Goal: Task Accomplishment & Management: Use online tool/utility

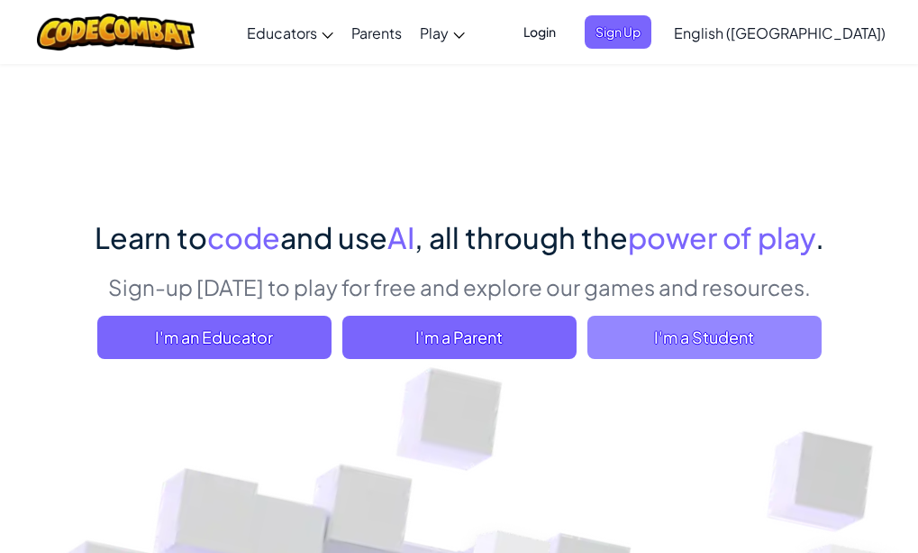
click at [658, 338] on span "I'm a Student" at bounding box center [705, 336] width 234 height 43
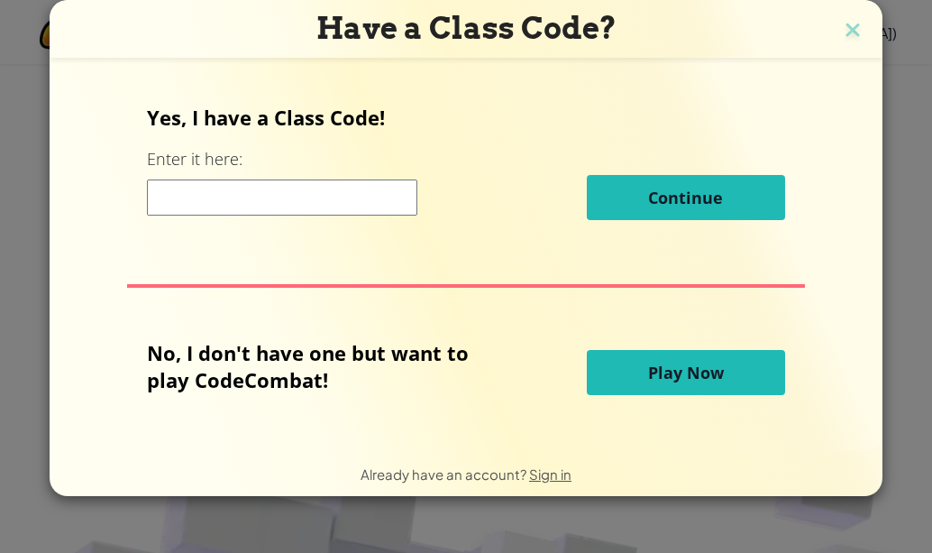
click at [217, 211] on input at bounding box center [282, 197] width 270 height 36
click at [695, 369] on span "Play Now" at bounding box center [686, 372] width 76 height 22
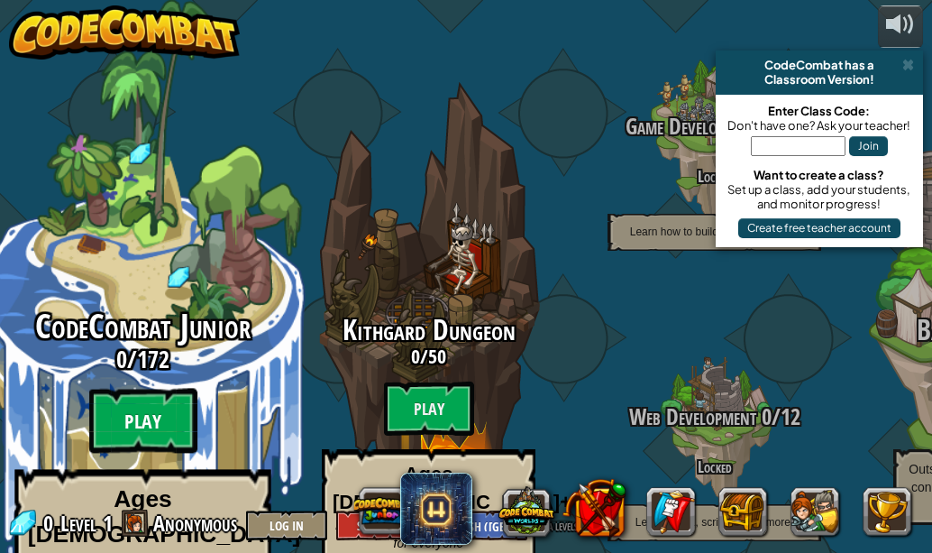
click at [177, 388] on btn "Play" at bounding box center [143, 420] width 108 height 65
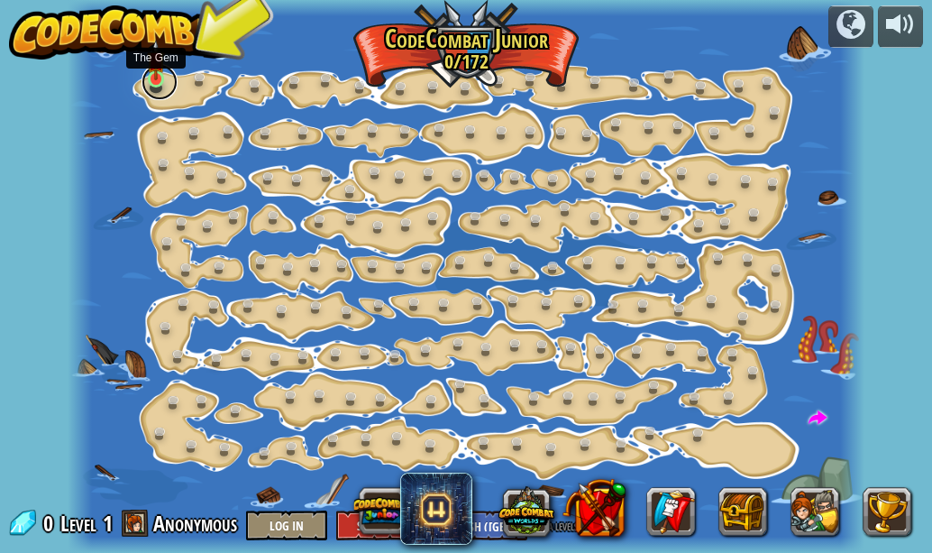
click at [165, 87] on link at bounding box center [160, 82] width 36 height 36
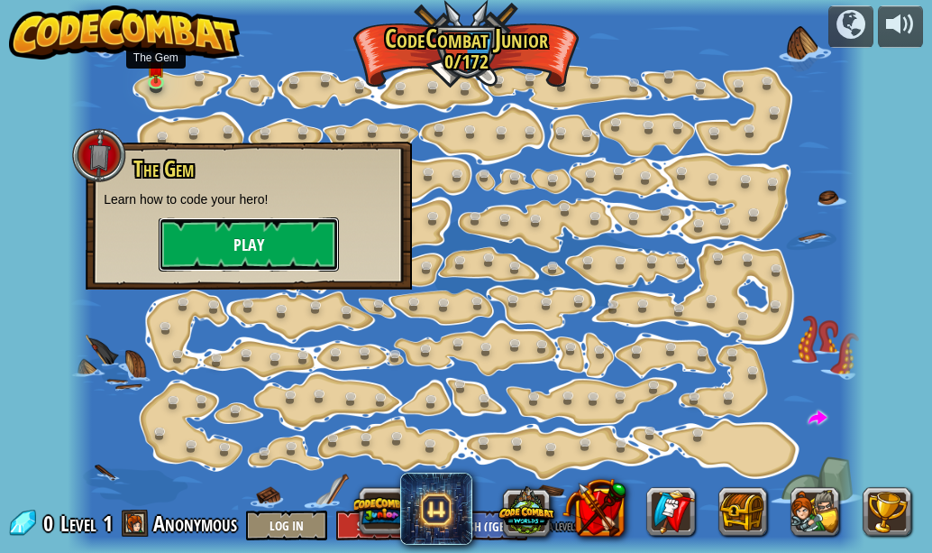
click at [197, 268] on button "Play" at bounding box center [249, 244] width 180 height 54
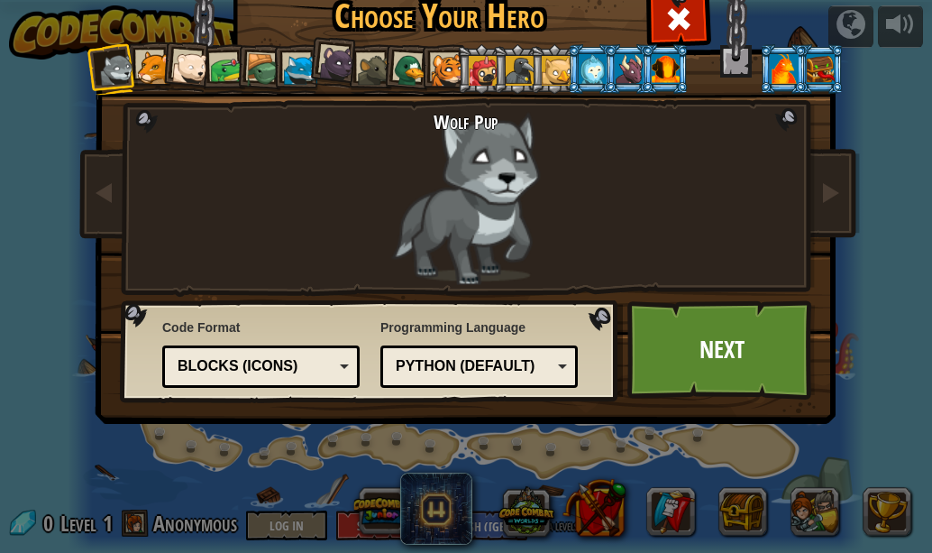
click at [485, 368] on div "Python (Default)" at bounding box center [474, 366] width 156 height 21
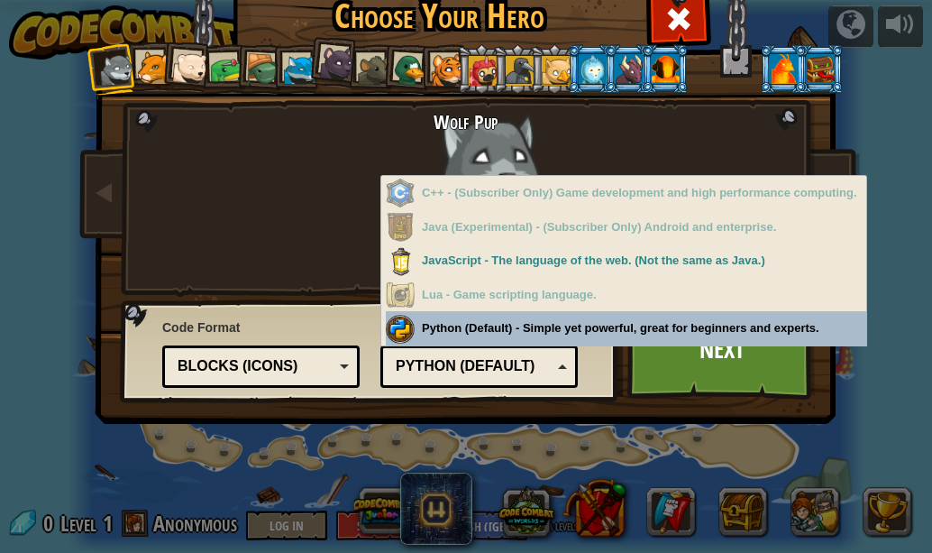
click at [516, 376] on div "Python (Default)" at bounding box center [474, 366] width 156 height 21
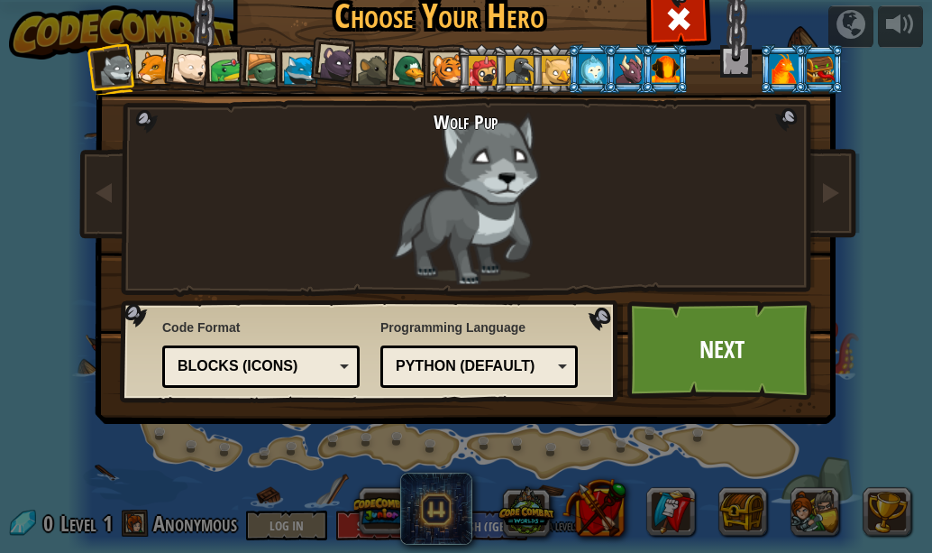
click at [288, 371] on div "Blocks (Icons)" at bounding box center [256, 366] width 156 height 21
click at [670, 355] on link "Next" at bounding box center [721, 349] width 188 height 99
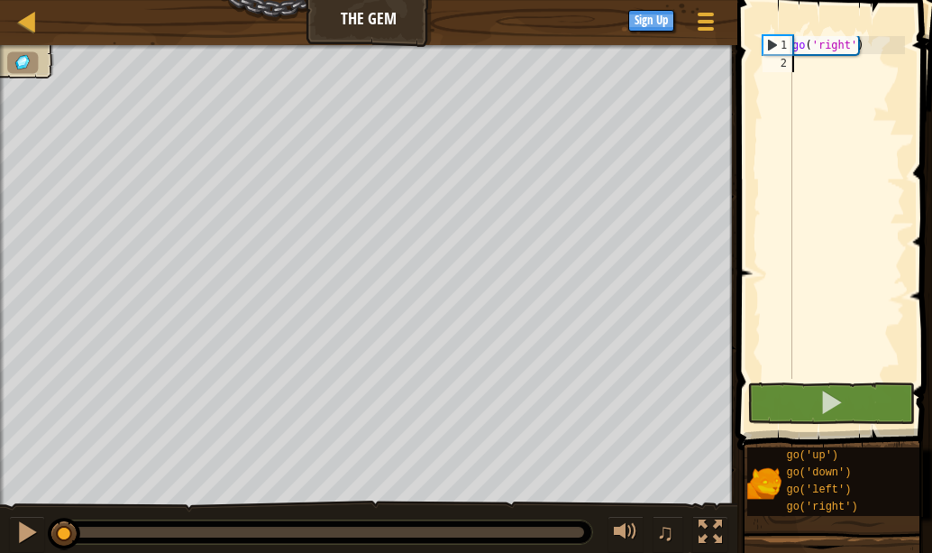
click at [812, 76] on div "go ( 'right' )" at bounding box center [847, 225] width 116 height 379
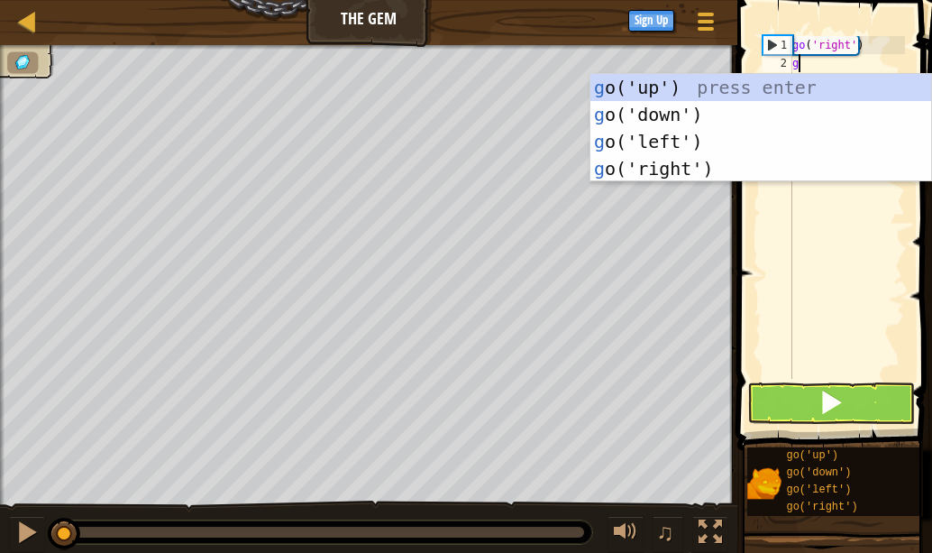
scroll to position [8, 0]
type textarea "go"
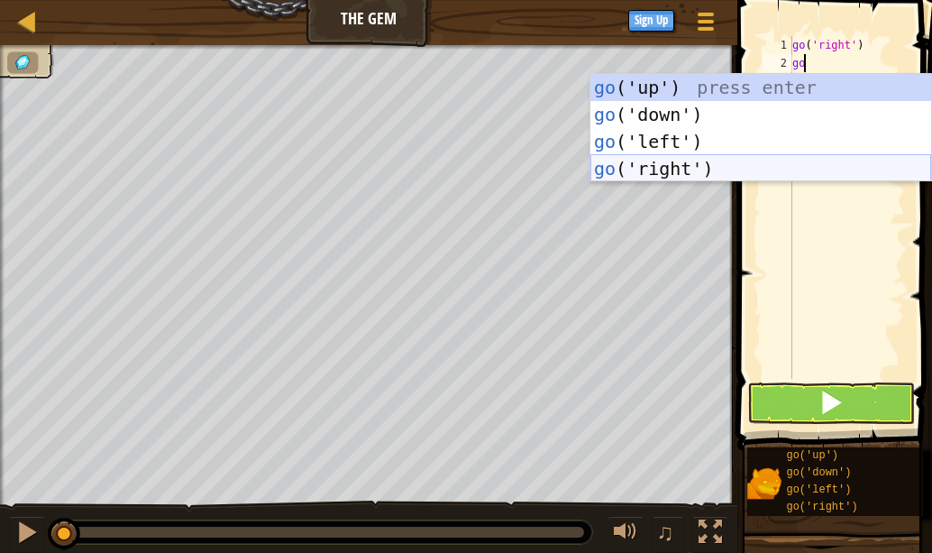
click at [896, 172] on div "go ('up') press enter go ('down') press enter go ('left') press enter go ('righ…" at bounding box center [760, 155] width 341 height 162
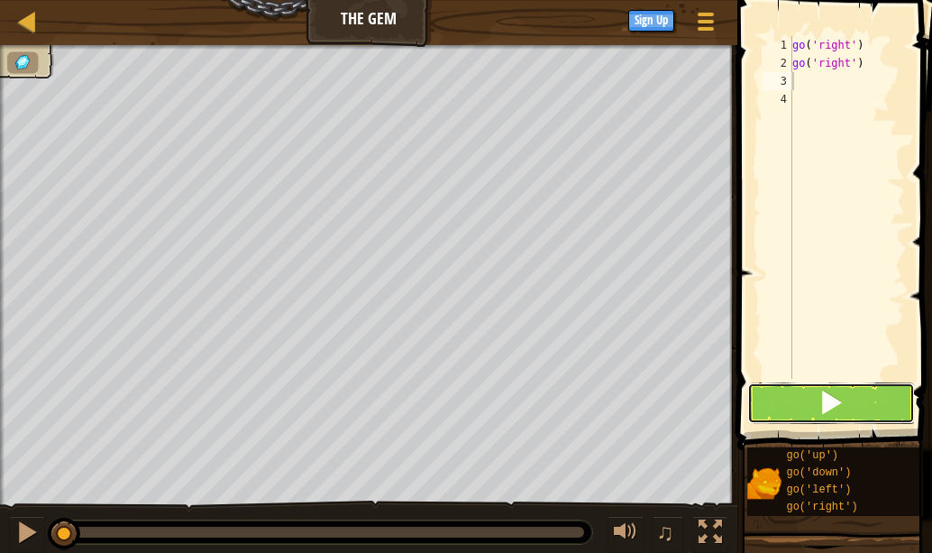
click at [882, 393] on button at bounding box center [831, 402] width 168 height 41
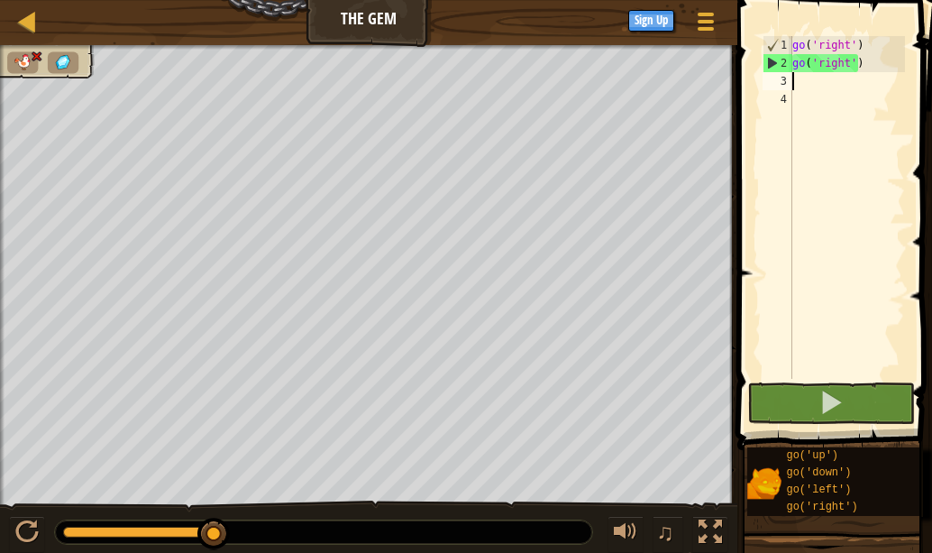
click at [865, 59] on div "go ( 'right' ) go ( 'right' )" at bounding box center [847, 225] width 116 height 379
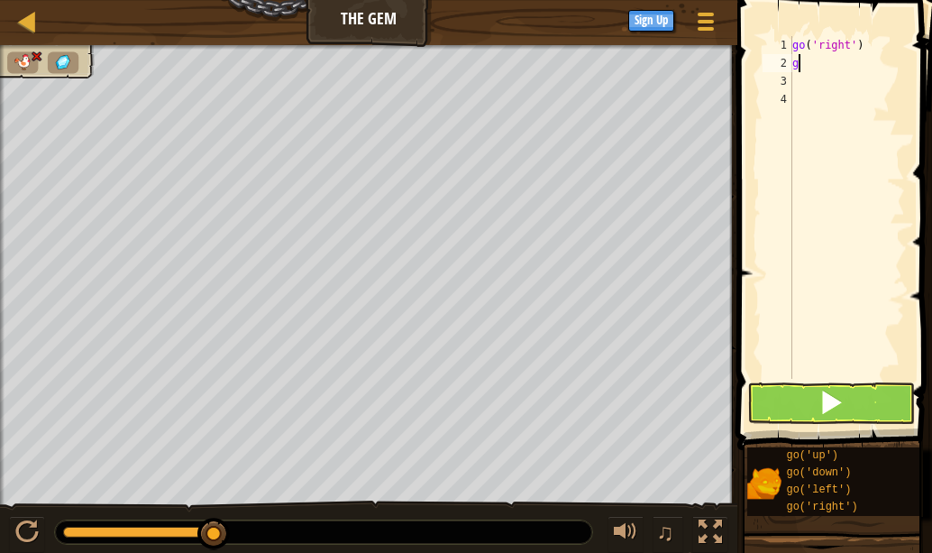
type textarea "go"
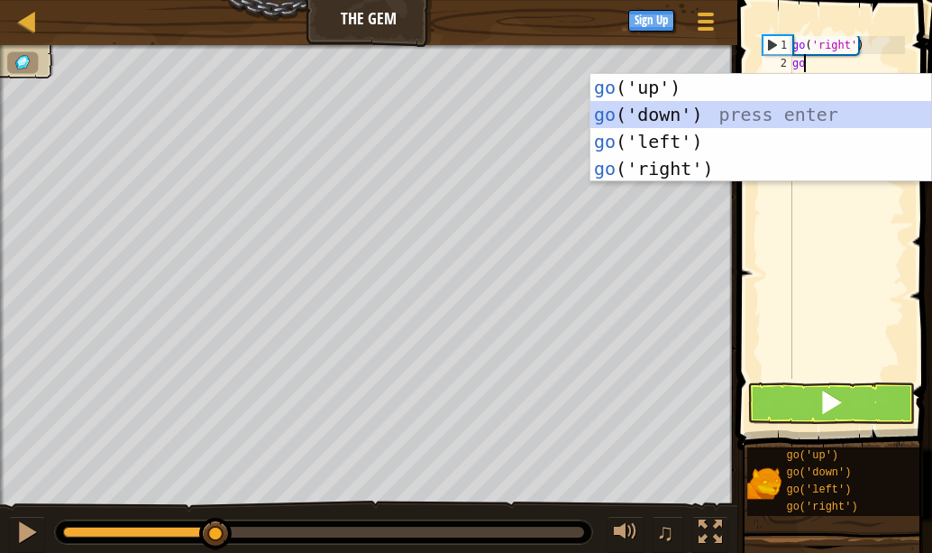
click at [839, 124] on div "go ('up') press enter go ('down') press enter go ('left') press enter go ('righ…" at bounding box center [760, 155] width 341 height 162
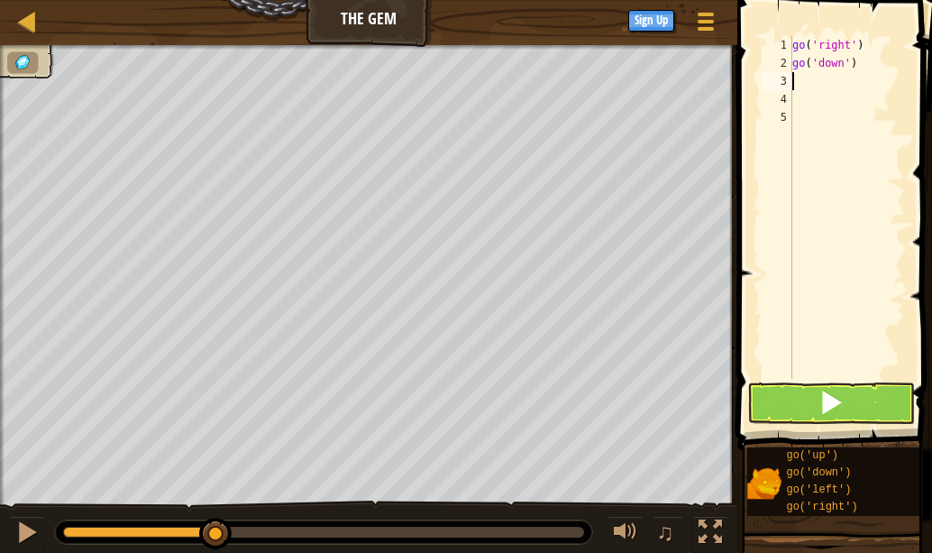
type textarea "g"
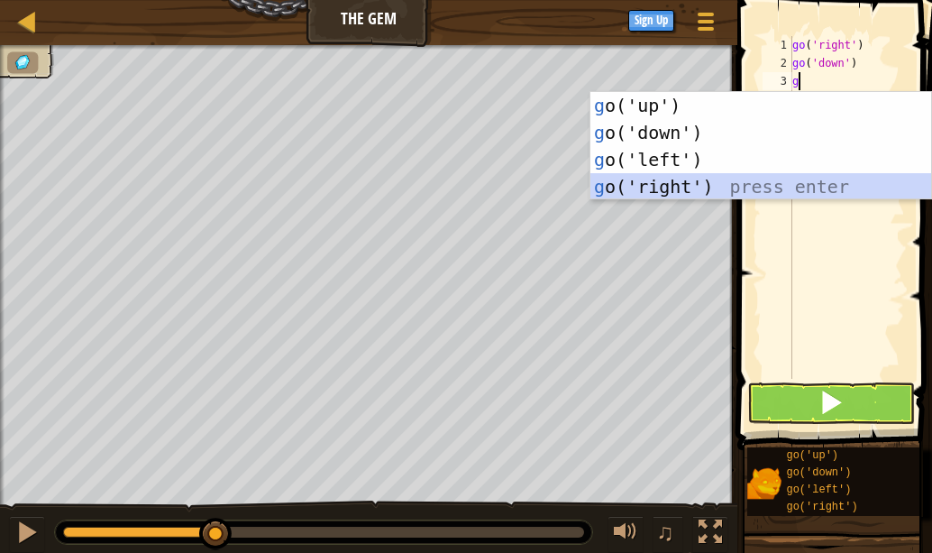
drag, startPoint x: 854, startPoint y: 187, endPoint x: 853, endPoint y: 217, distance: 30.7
click at [855, 187] on div "g o('up') press enter g o('down') press enter g o('left') press enter g o('righ…" at bounding box center [760, 173] width 341 height 162
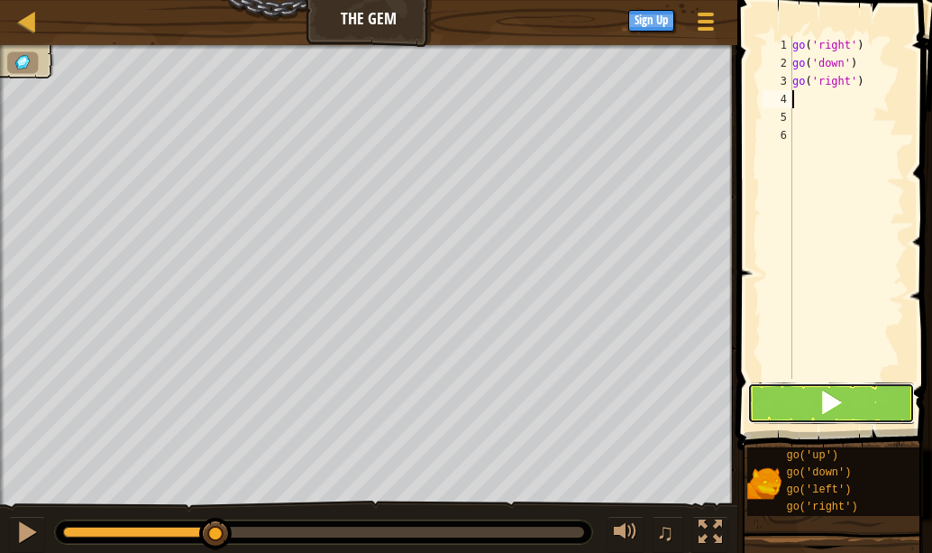
click at [818, 407] on span at bounding box center [830, 401] width 25 height 25
